Goal: Information Seeking & Learning: Find specific fact

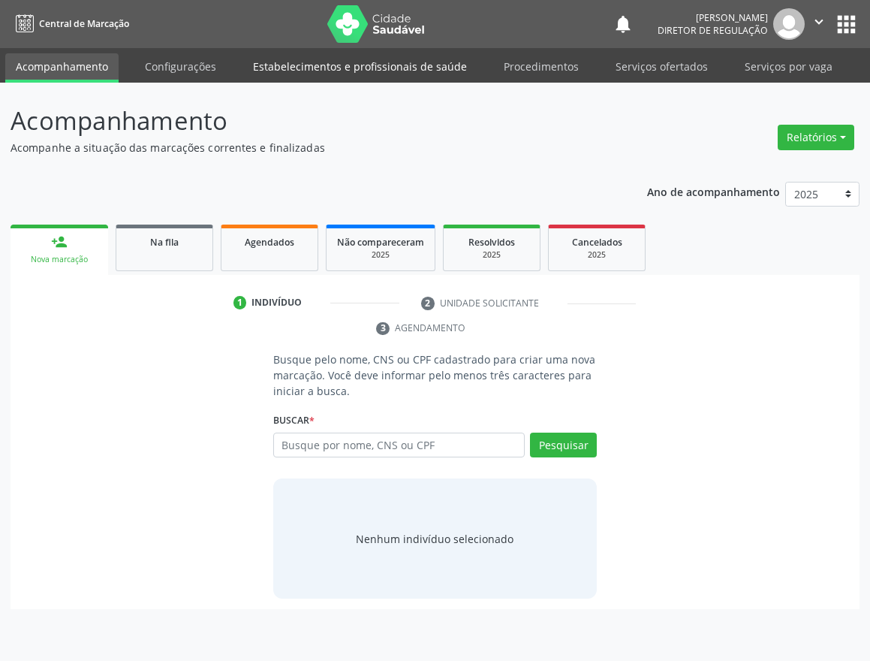
click at [330, 62] on link "Estabelecimentos e profissionais de saúde" at bounding box center [359, 66] width 235 height 26
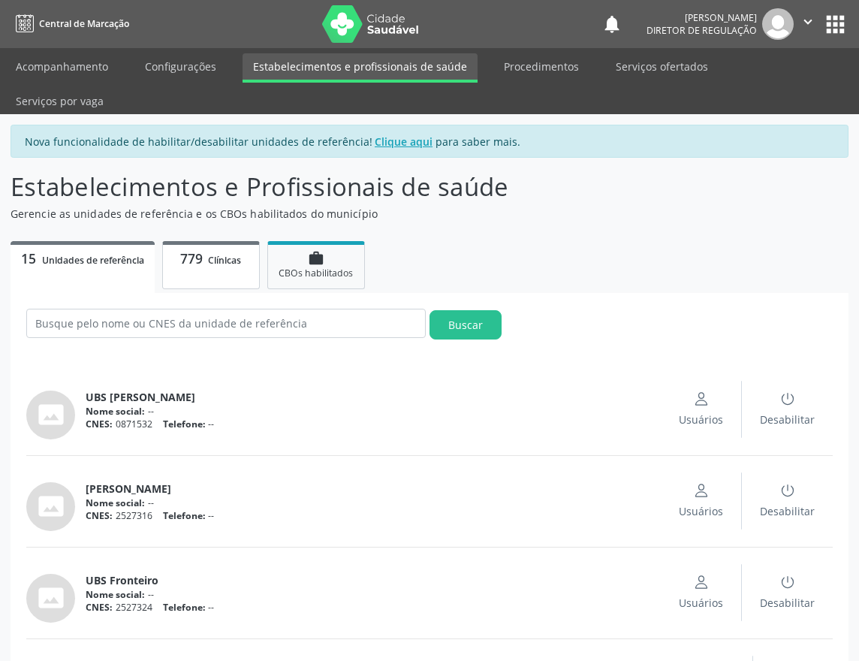
click at [215, 254] on span "Clínicas" at bounding box center [224, 260] width 33 height 13
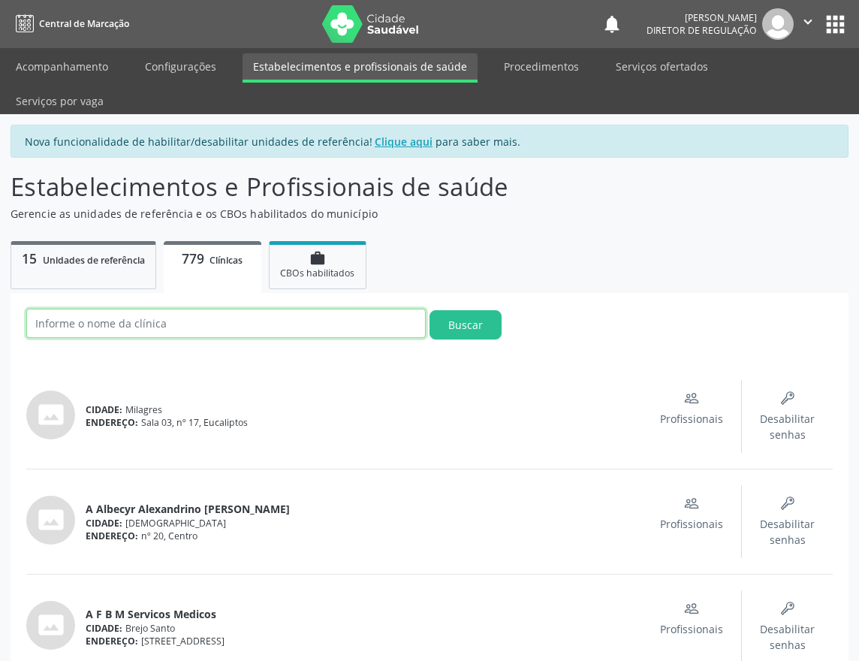
click at [174, 309] on input "text" at bounding box center [225, 323] width 399 height 29
click at [429, 310] on button "Buscar" at bounding box center [465, 324] width 72 height 29
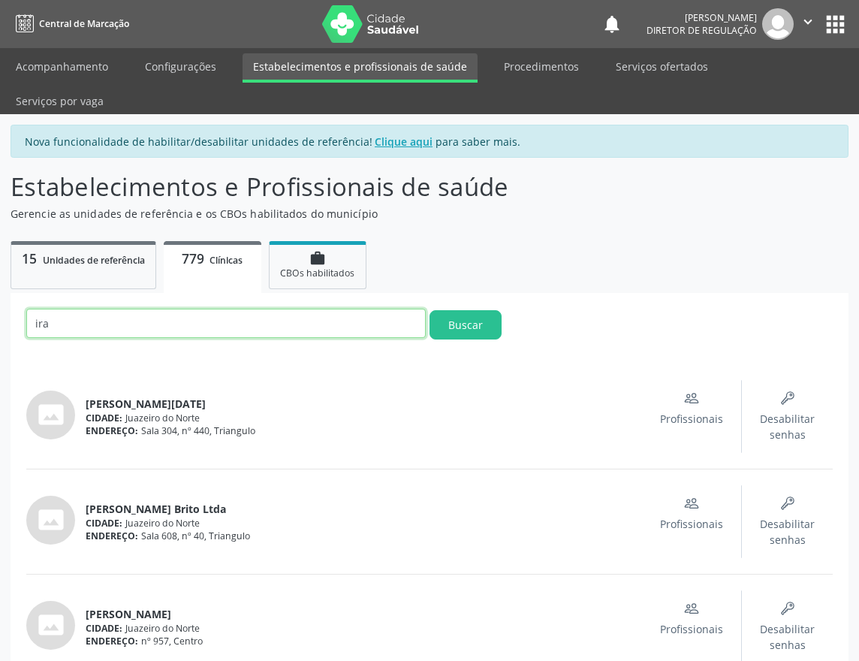
drag, startPoint x: 30, startPoint y: 285, endPoint x: -6, endPoint y: 282, distance: 36.2
click at [0, 282] on html "Central de Marcação notifications [PERSON_NAME] Diretor de regulação  Configur…" at bounding box center [429, 330] width 859 height 661
type input "cata"
click at [429, 310] on button "Buscar" at bounding box center [465, 324] width 72 height 29
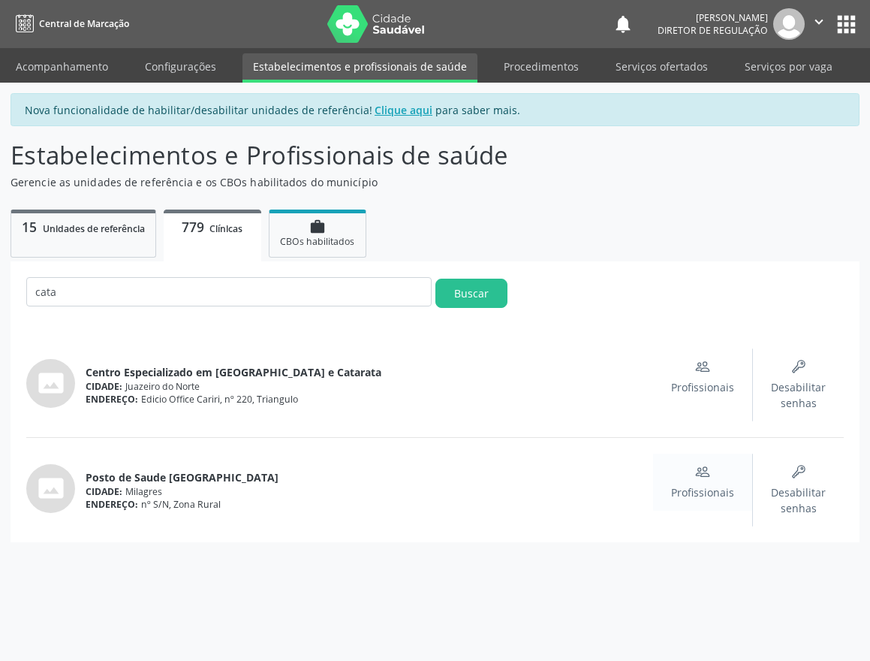
click at [709, 489] on span "Profissionais" at bounding box center [702, 492] width 63 height 16
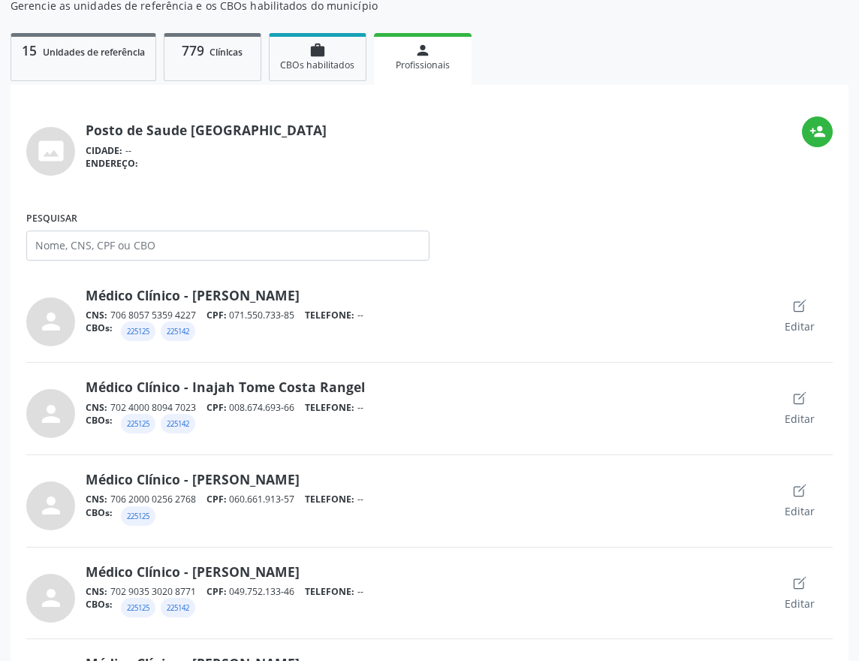
scroll to position [225, 0]
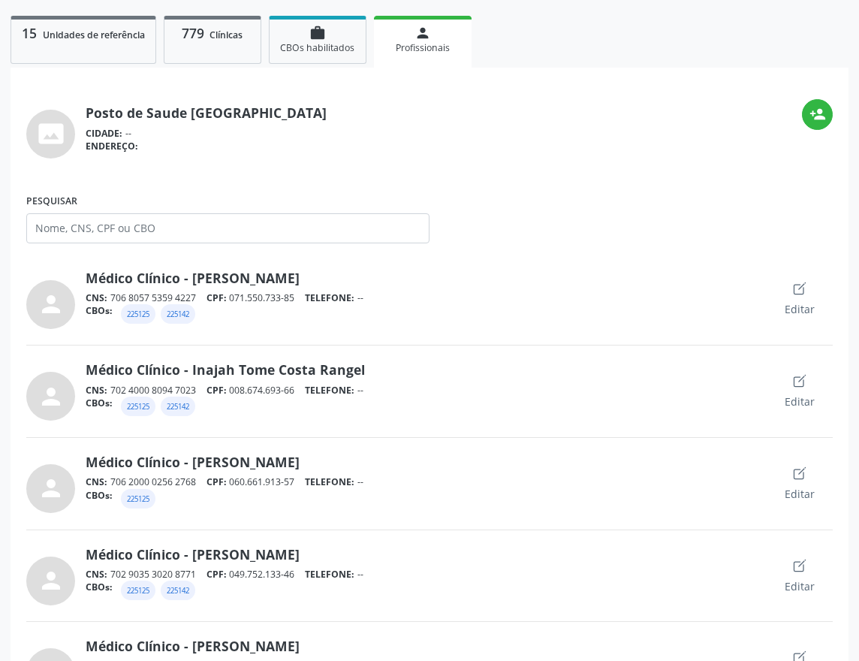
drag, startPoint x: 236, startPoint y: 448, endPoint x: 303, endPoint y: 447, distance: 67.6
click at [303, 475] on div "CNS: 706 2000 0256 2768 CPF: 060.661.913-57 TELEFONE: --" at bounding box center [426, 481] width 681 height 13
copy div "060.661.913-57"
